Goal: Navigation & Orientation: Find specific page/section

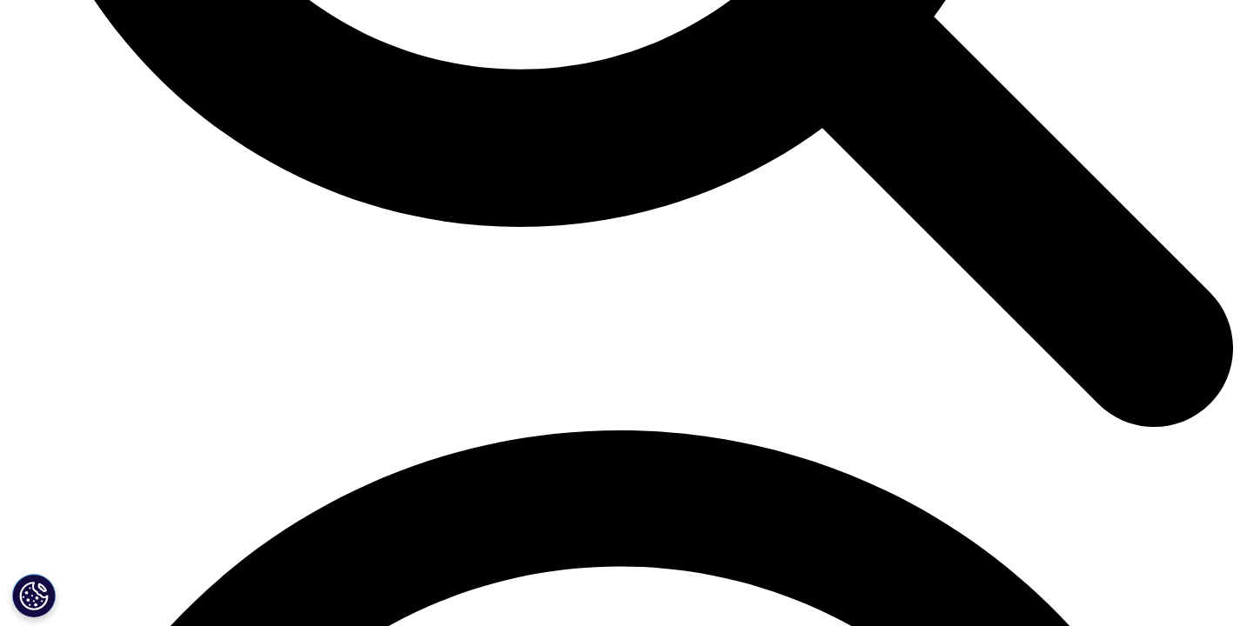
scroll to position [2065, 0]
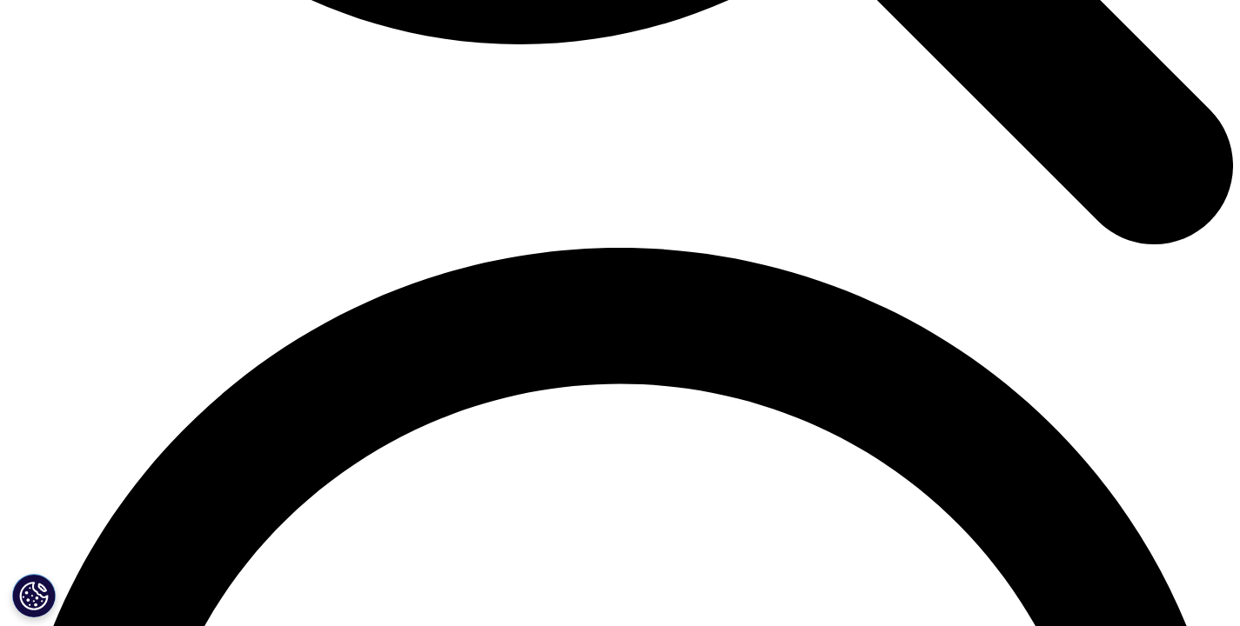
scroll to position [2238, 0]
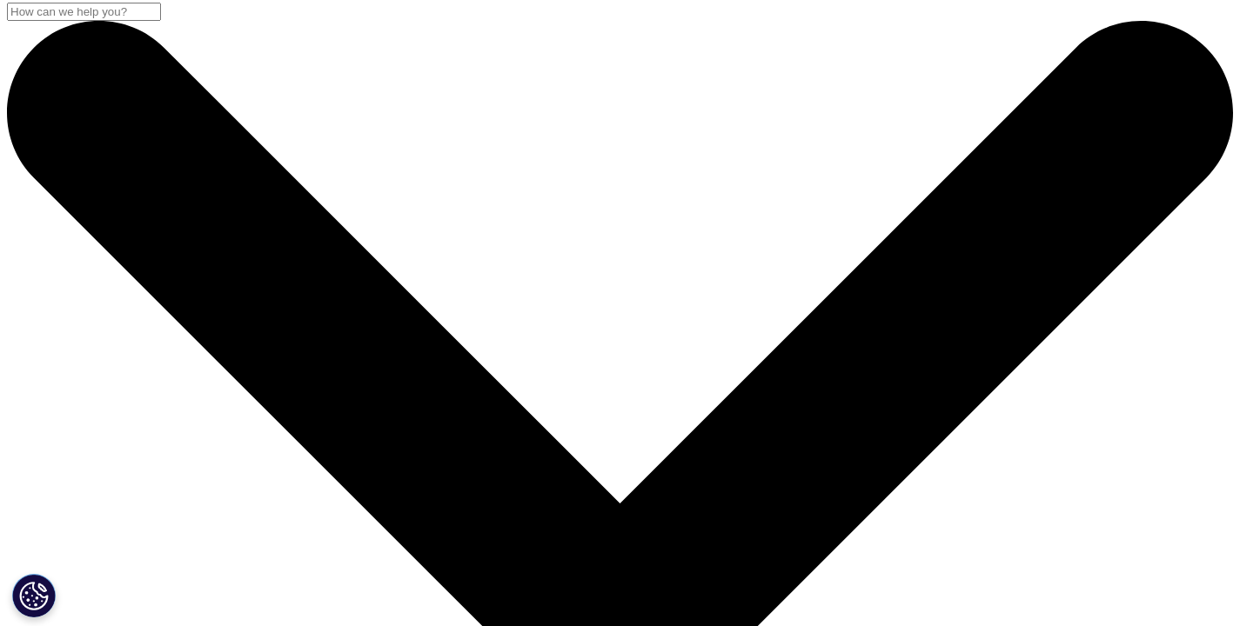
scroll to position [0, 0]
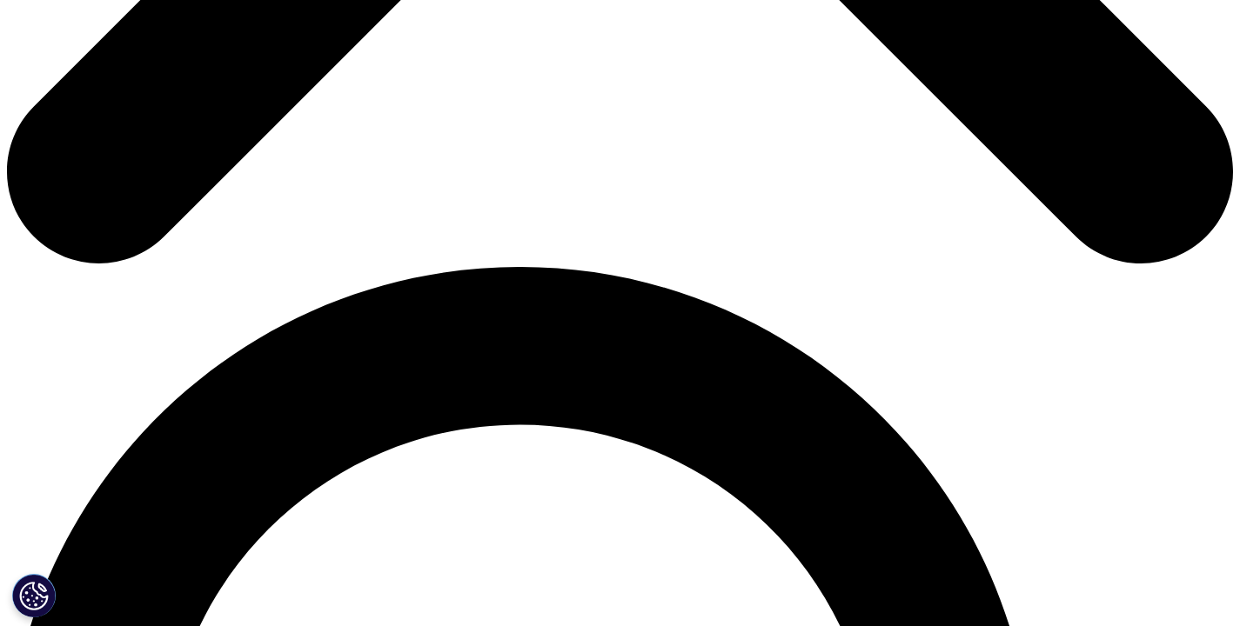
scroll to position [989, 0]
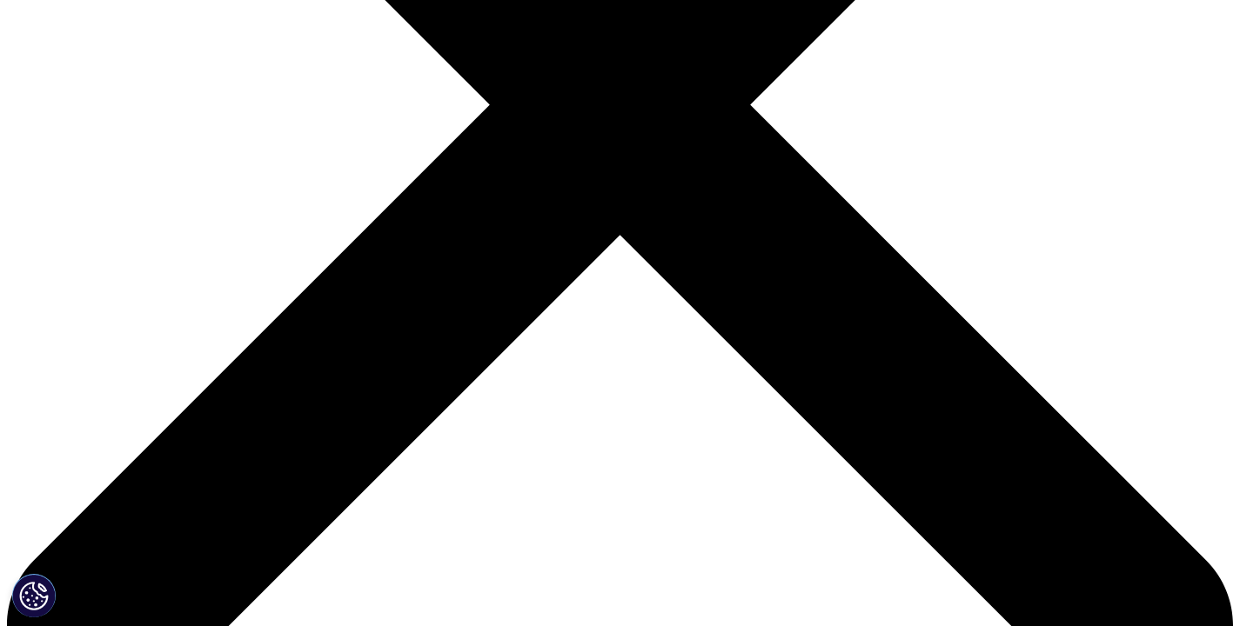
scroll to position [537, 0]
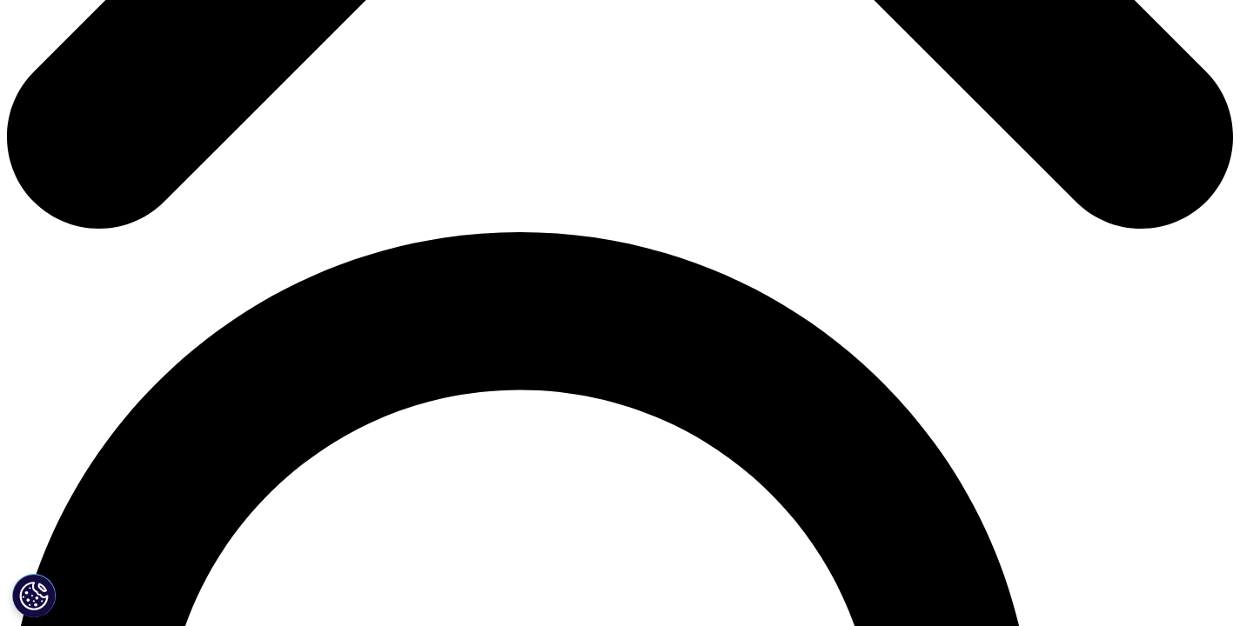
scroll to position [1025, 0]
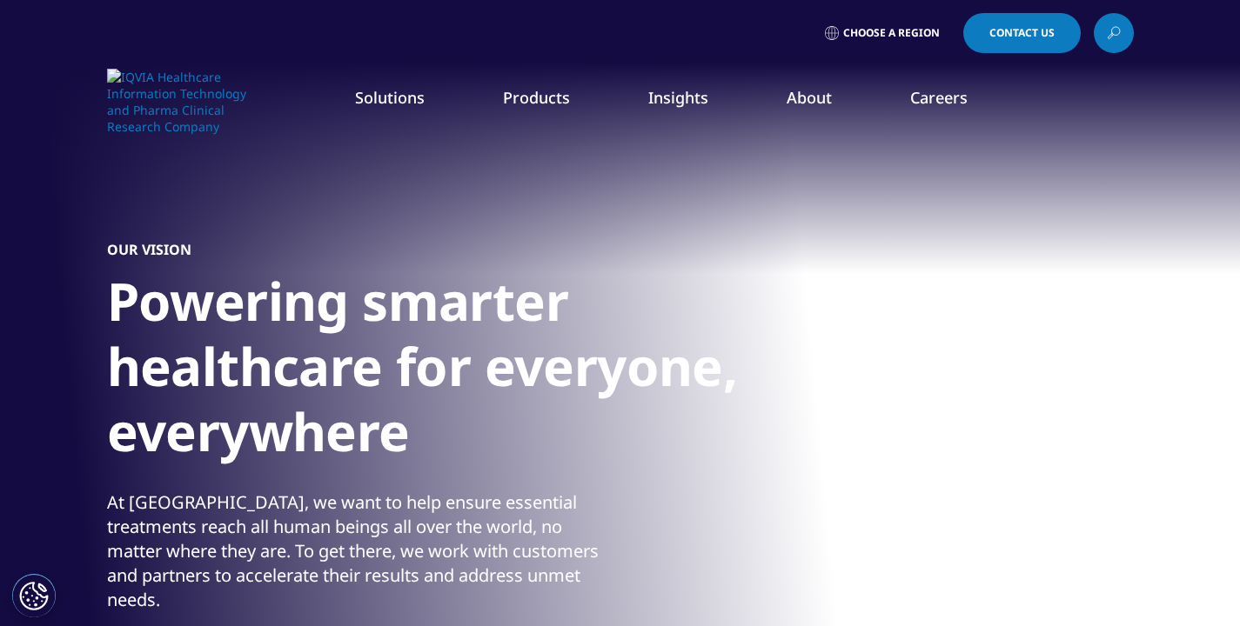
click at [766, 241] on link "IQVIA Vigilance Platform" at bounding box center [785, 239] width 286 height 19
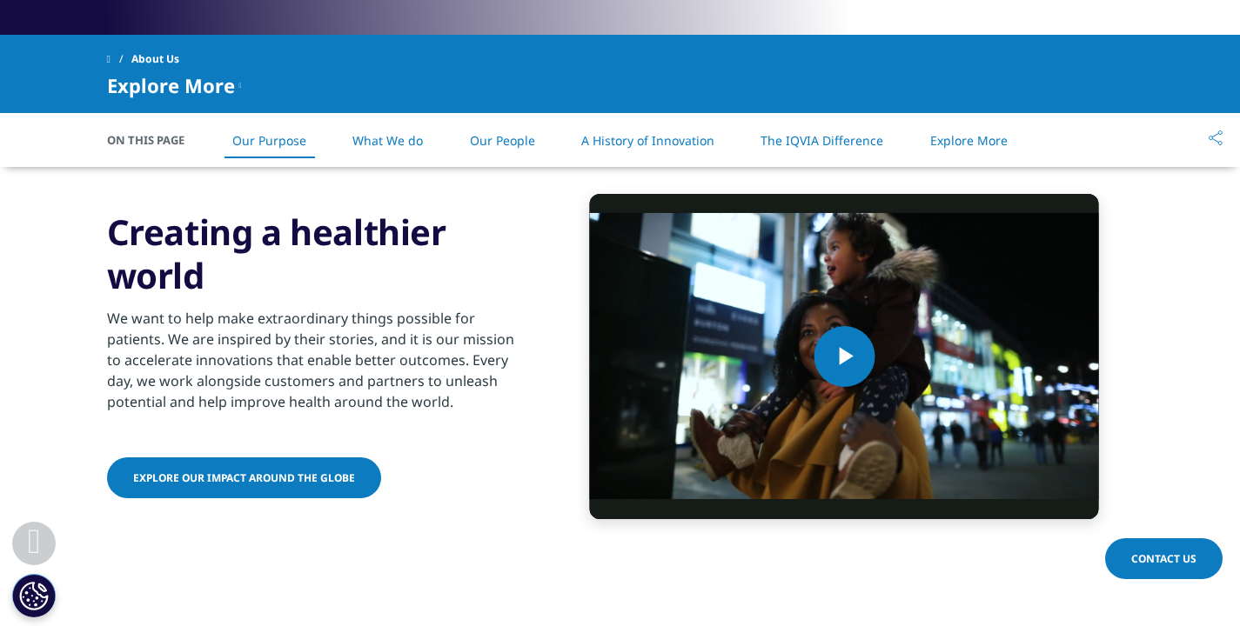
scroll to position [779, 0]
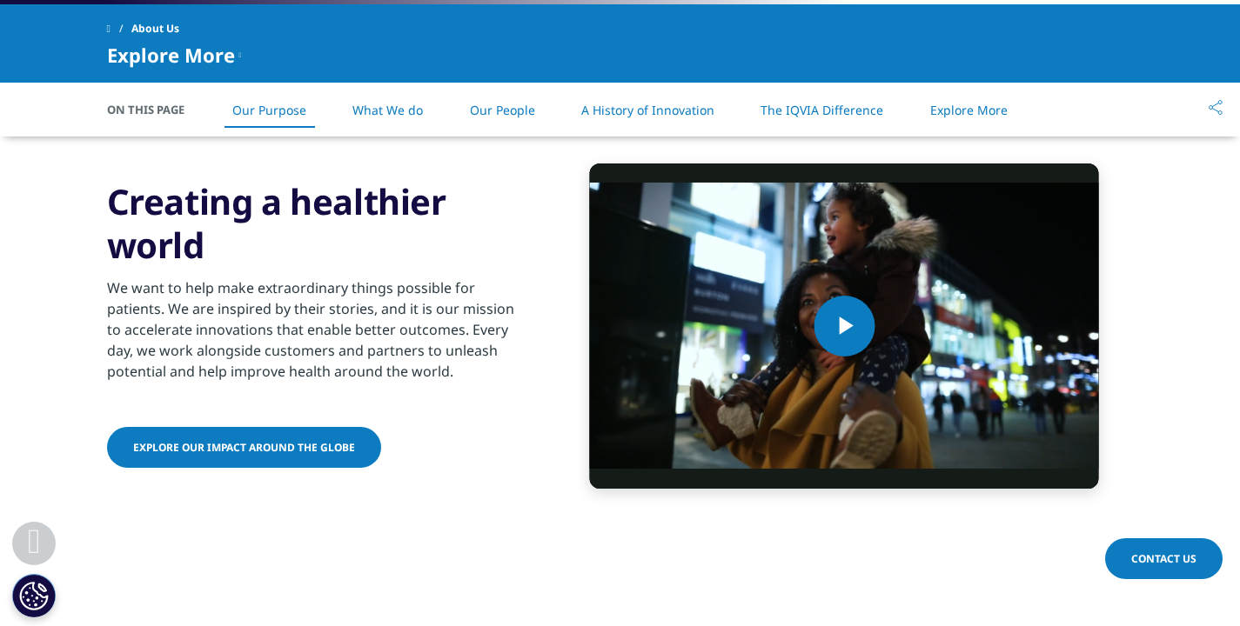
click at [512, 107] on link "Our People" at bounding box center [502, 110] width 65 height 17
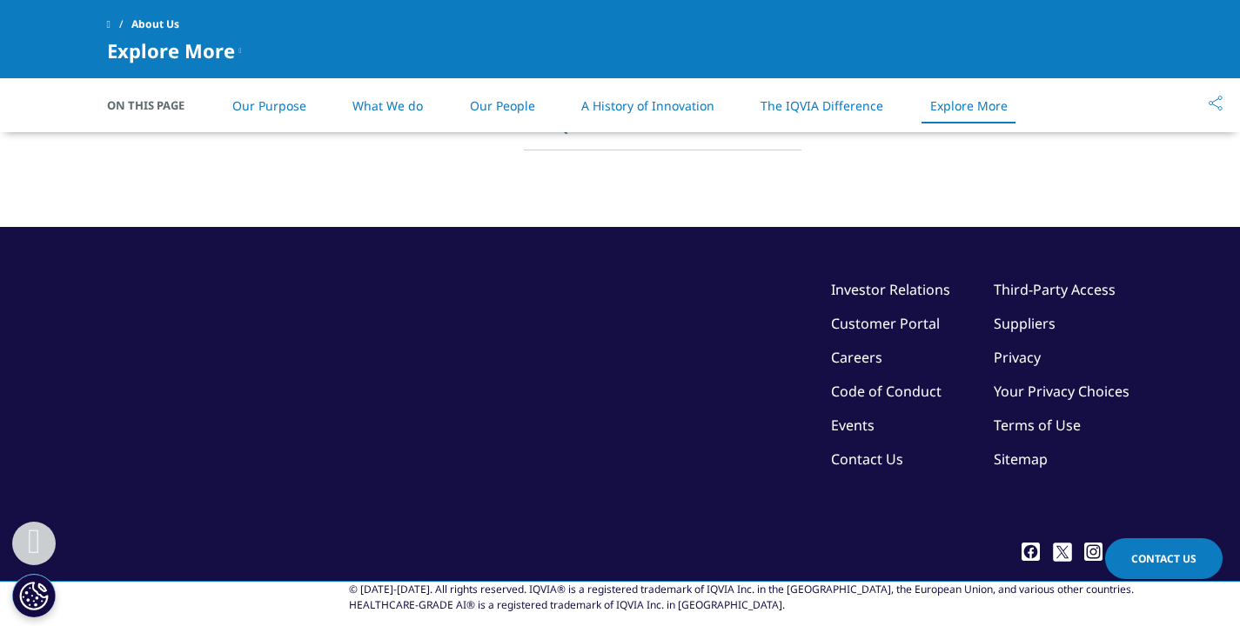
scroll to position [4076, 0]
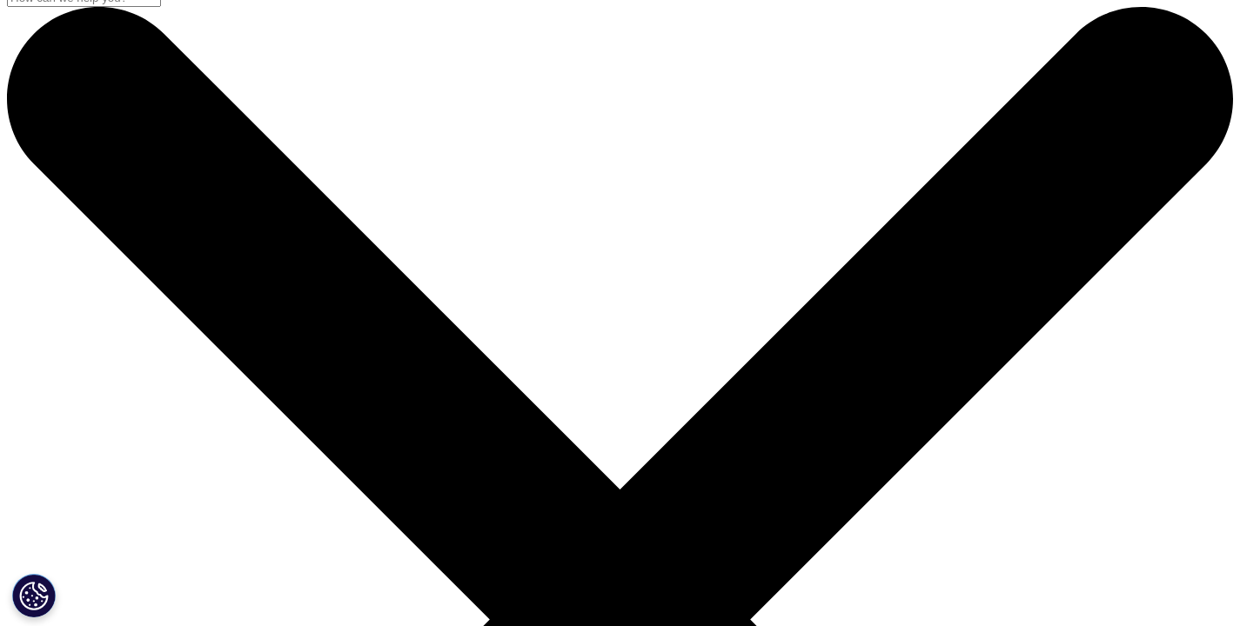
scroll to position [21, 0]
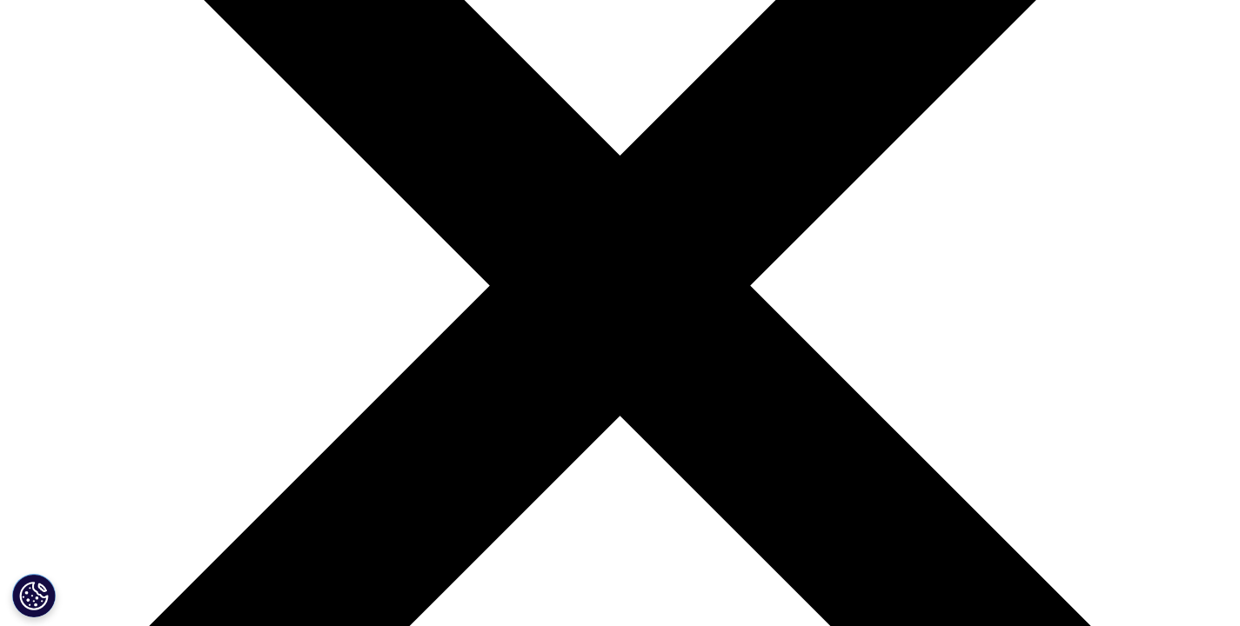
scroll to position [359, 0]
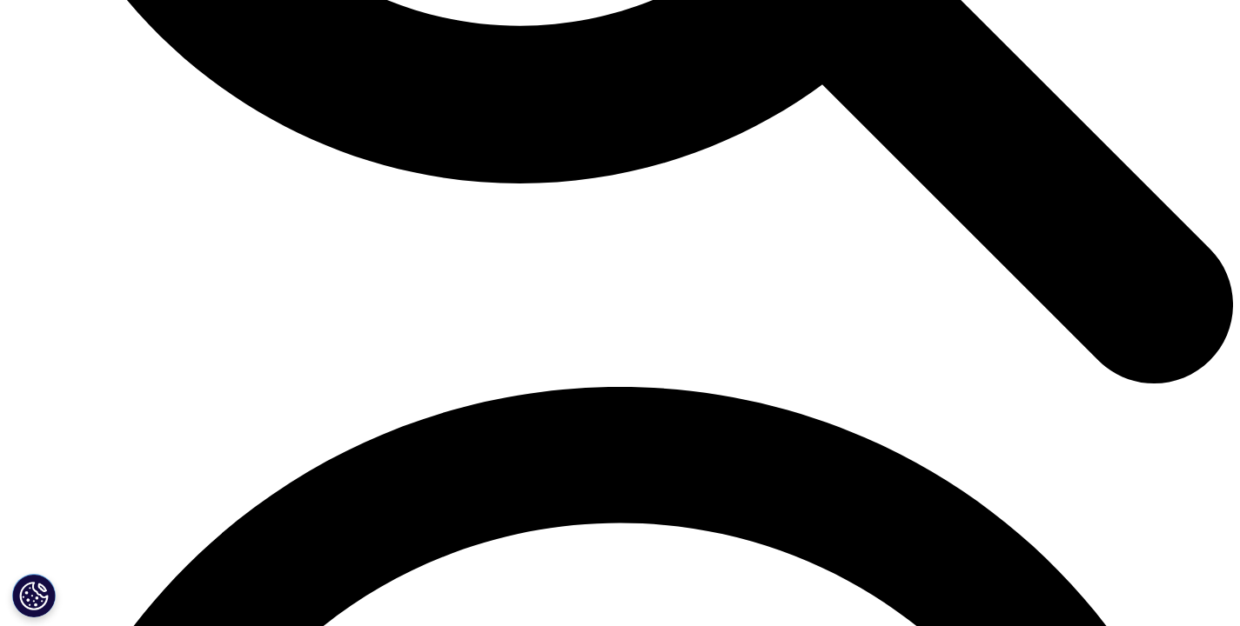
scroll to position [2091, 0]
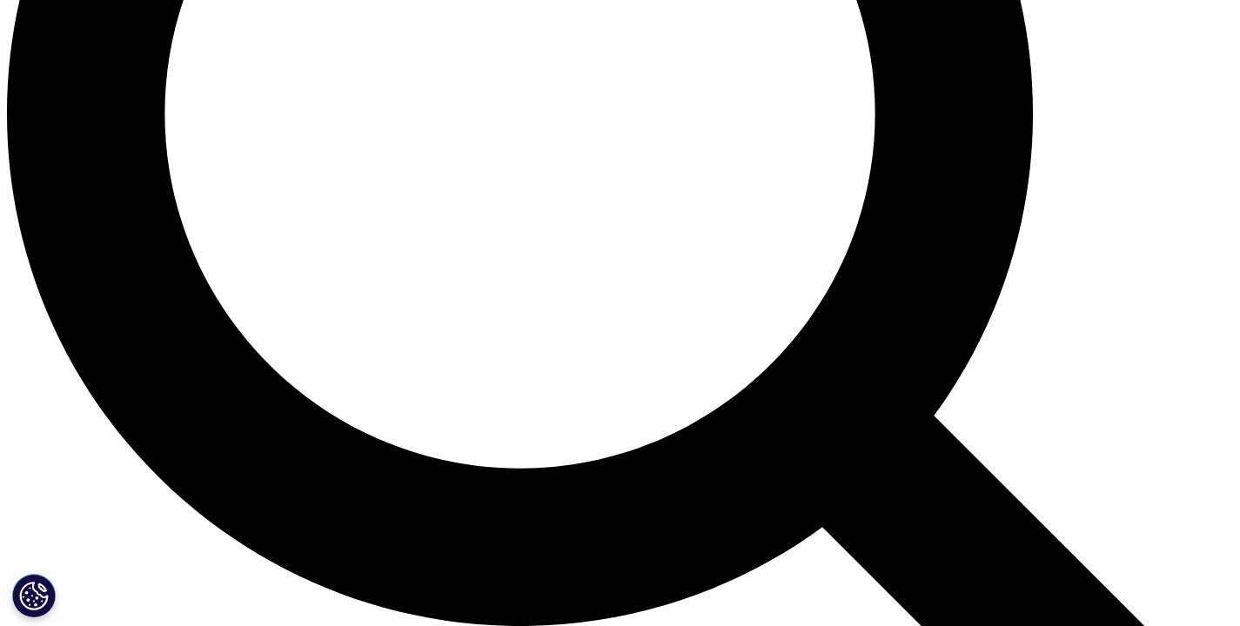
scroll to position [1646, 0]
